Goal: Information Seeking & Learning: Learn about a topic

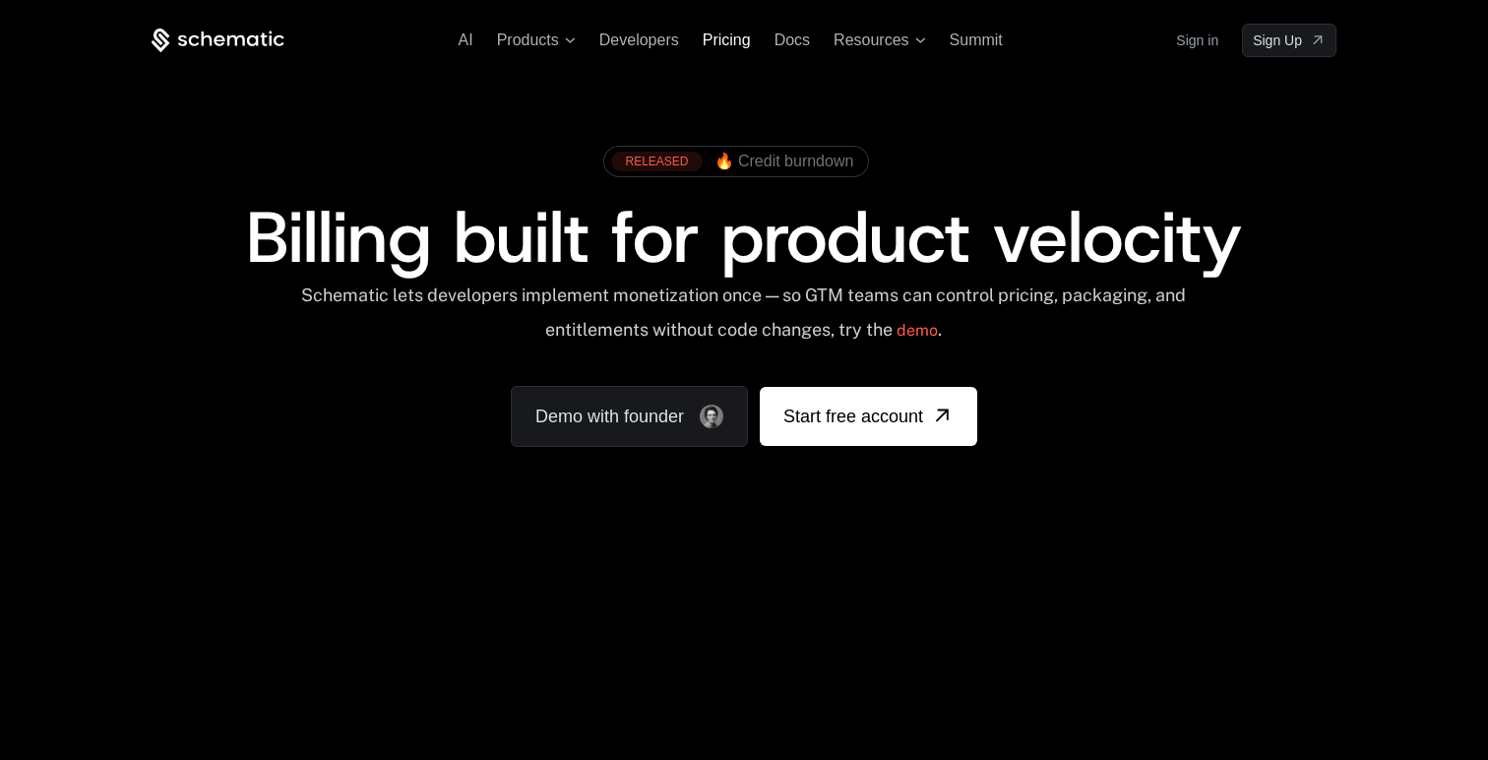
click at [719, 37] on span "Pricing" at bounding box center [727, 39] width 48 height 17
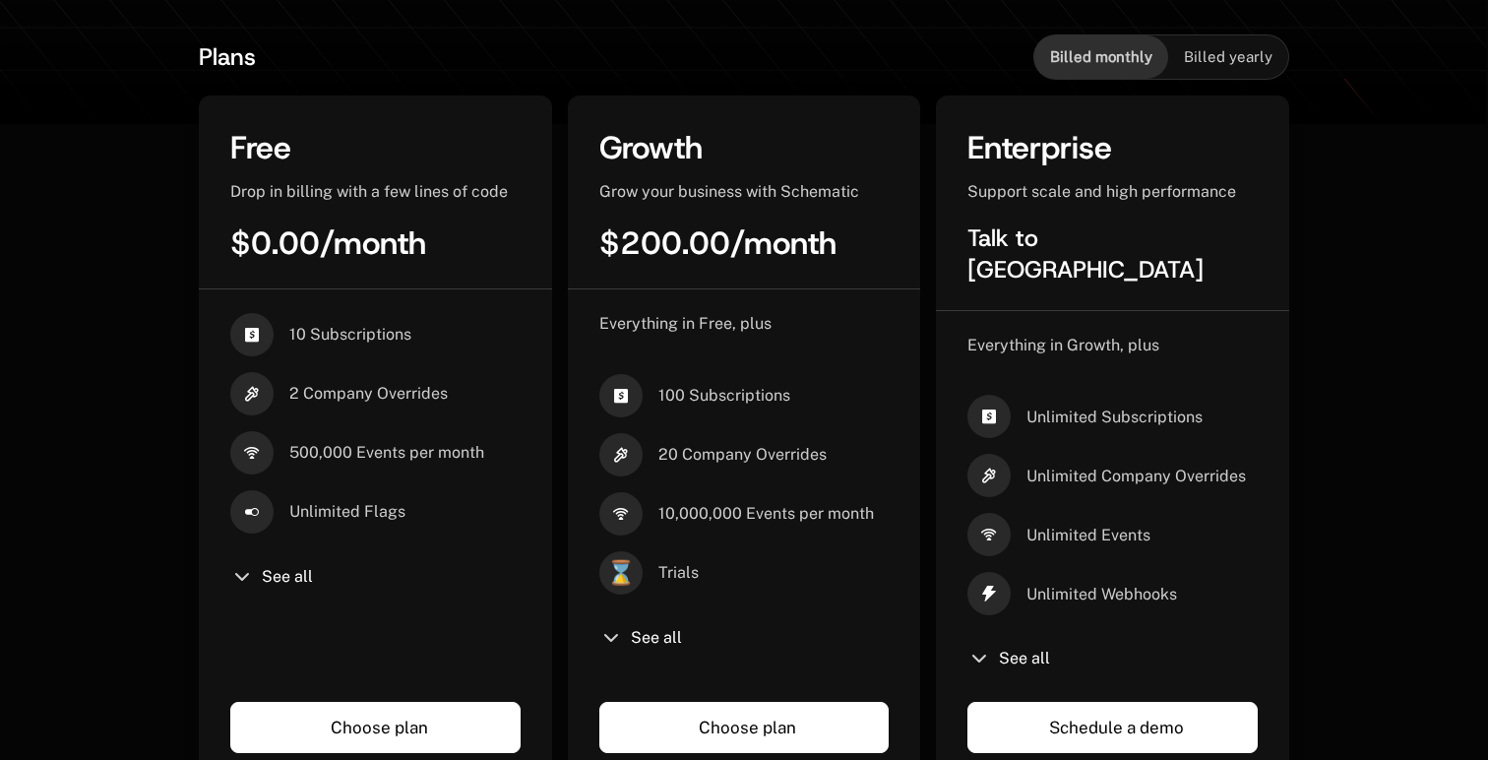
scroll to position [485, 0]
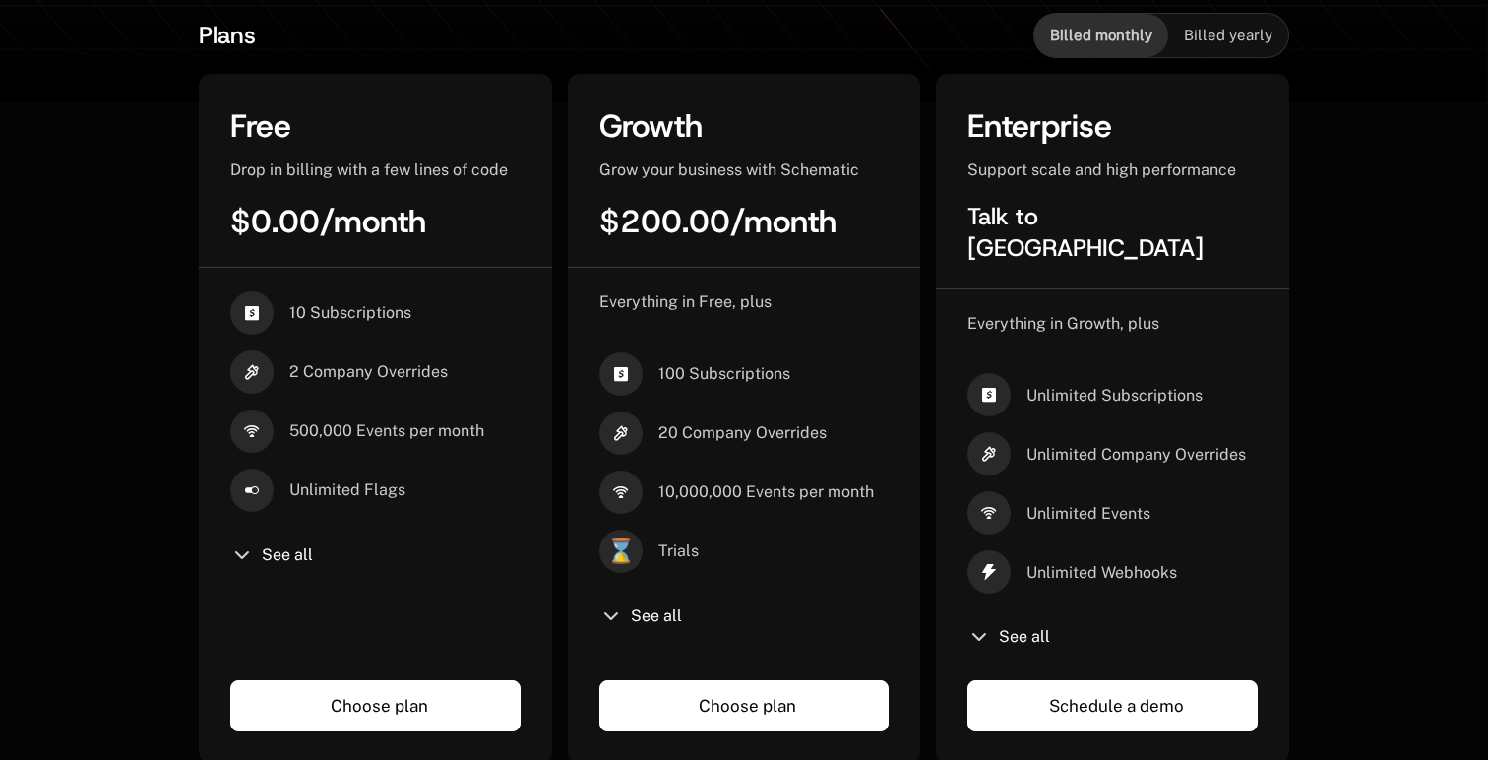
click at [614, 619] on icon at bounding box center [611, 616] width 24 height 24
click at [614, 617] on icon at bounding box center [611, 616] width 24 height 24
click at [631, 615] on span "See all" at bounding box center [656, 616] width 51 height 16
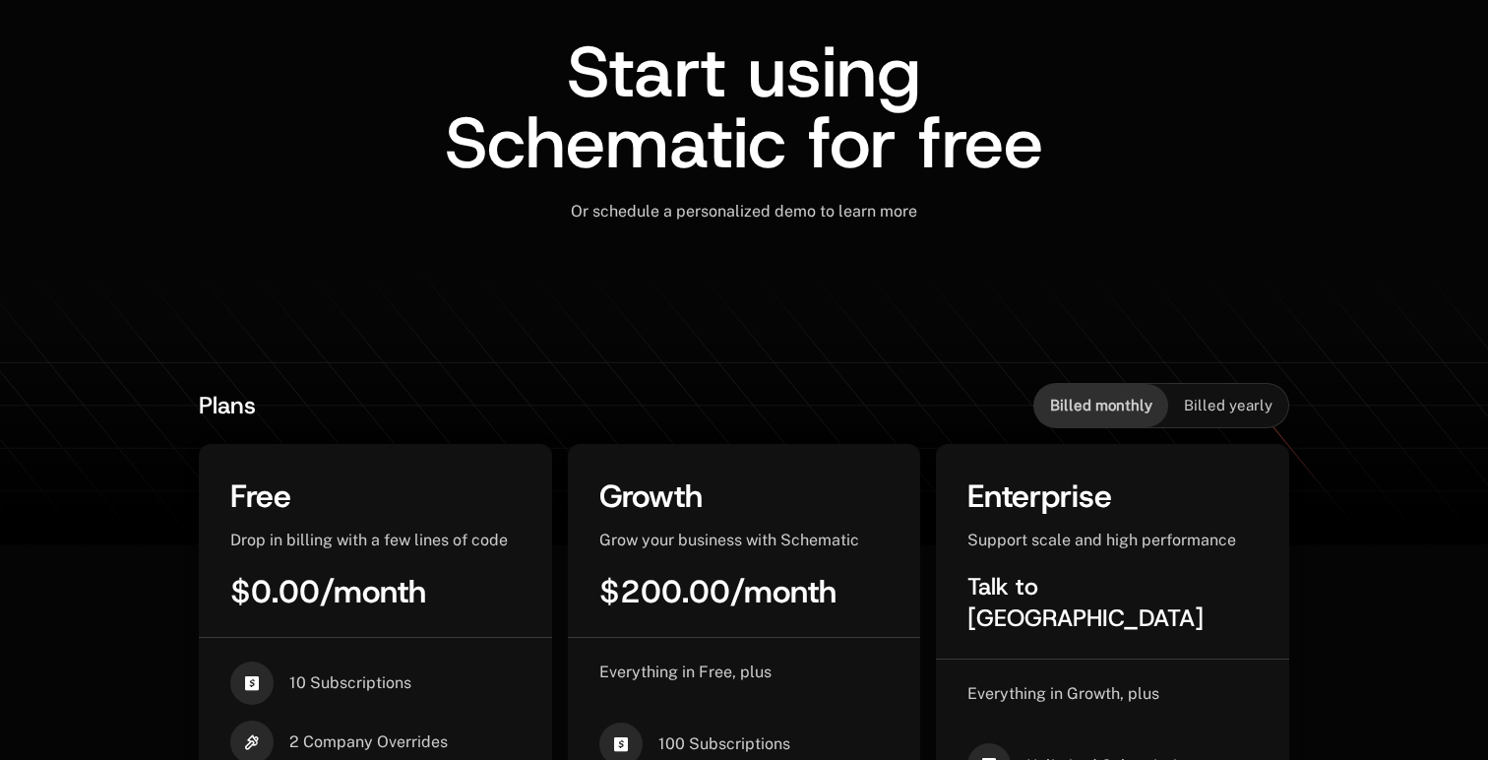
scroll to position [0, 0]
